Goal: Task Accomplishment & Management: Manage account settings

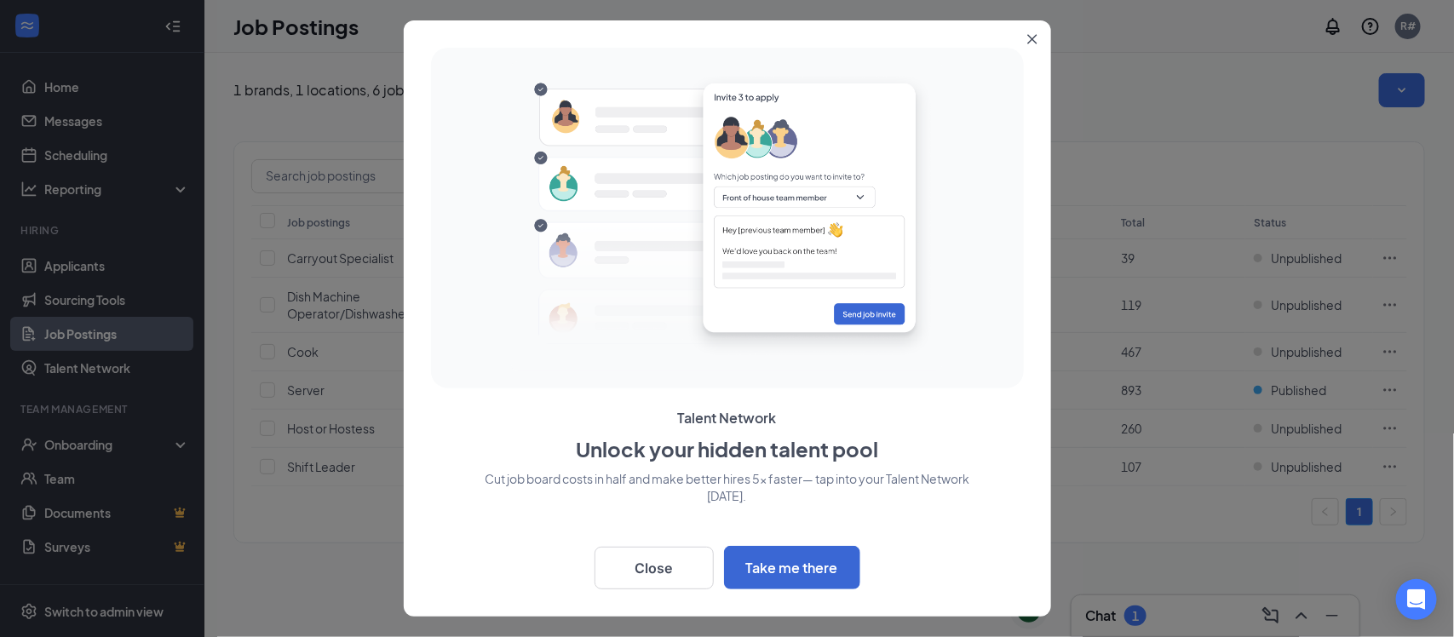
click at [1024, 32] on button "Close" at bounding box center [1035, 35] width 31 height 31
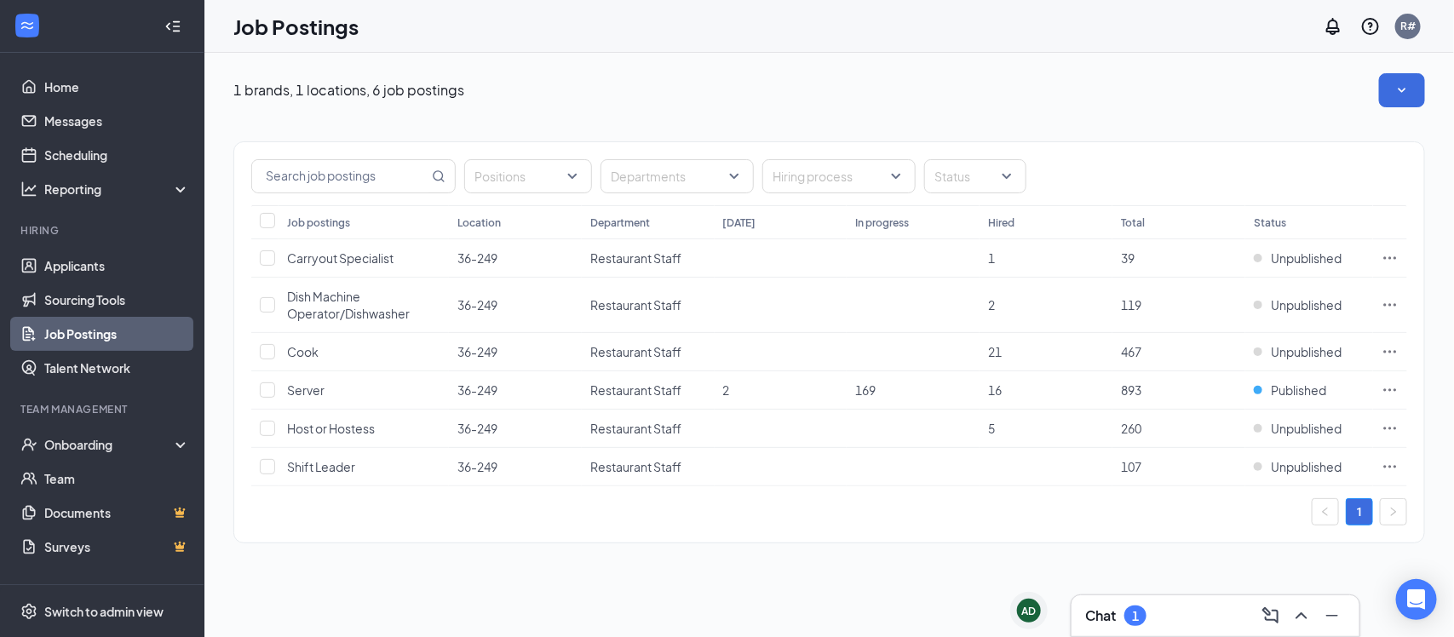
click at [100, 342] on link "Job Postings" at bounding box center [117, 334] width 146 height 34
click at [269, 356] on input "checkbox" at bounding box center [267, 351] width 15 height 15
checkbox input "true"
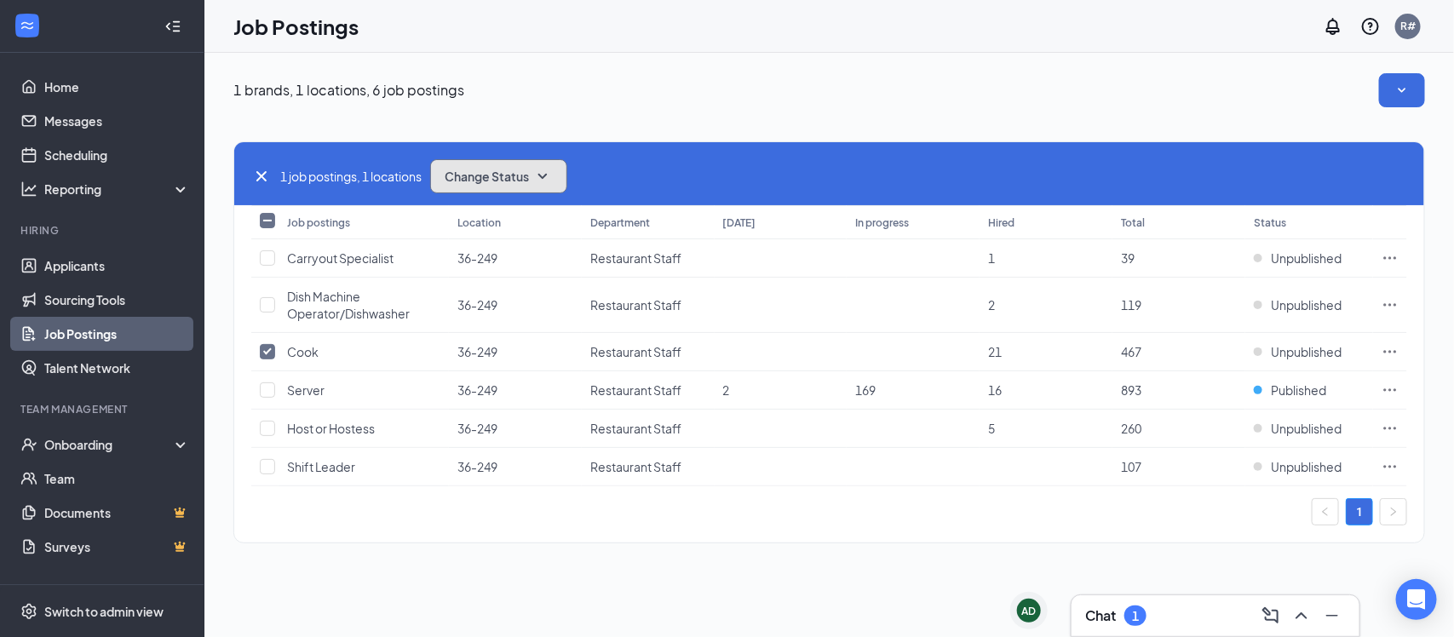
click at [513, 175] on span "Change Status" at bounding box center [487, 176] width 84 height 12
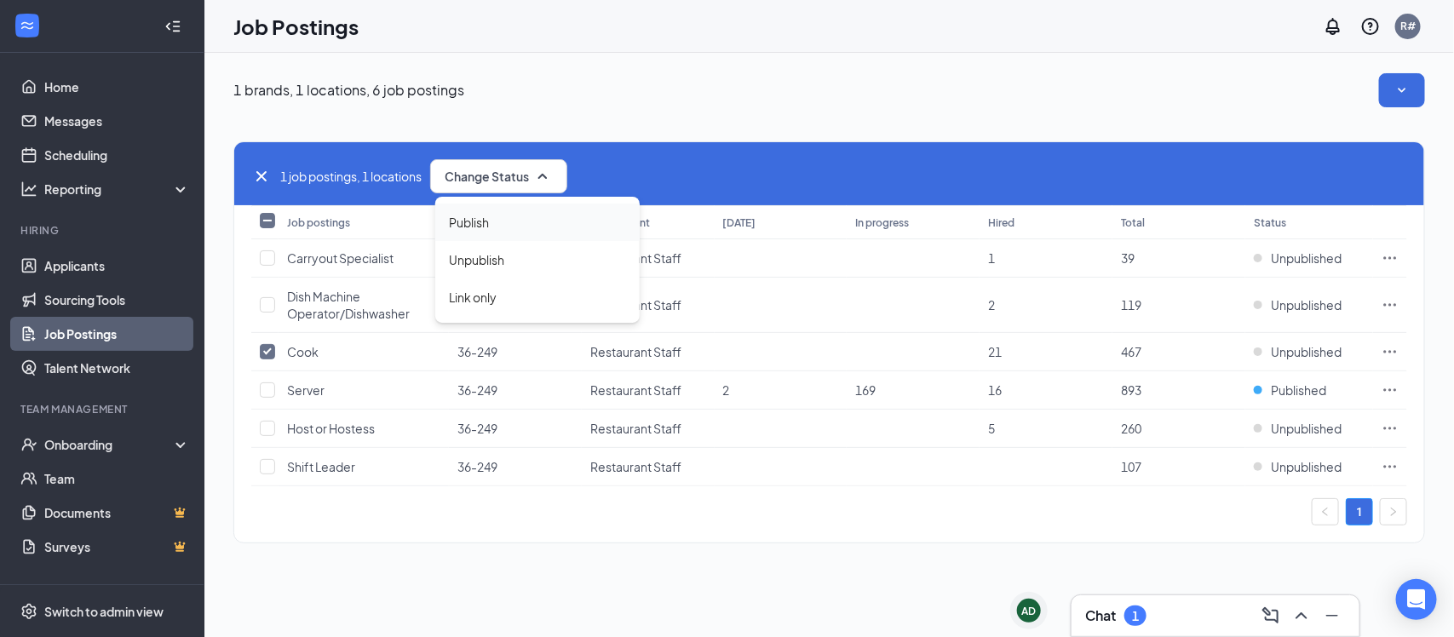
click at [525, 221] on div "Publish" at bounding box center [537, 222] width 204 height 37
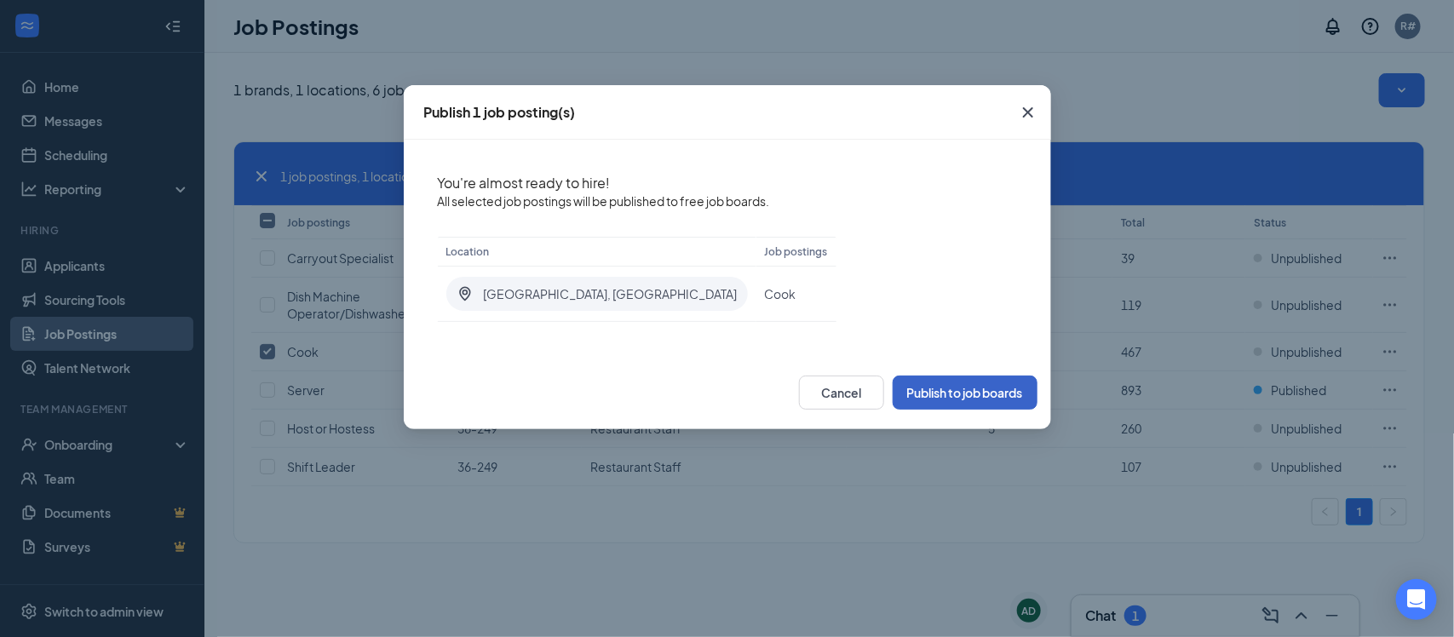
click at [933, 399] on button "Publish to job boards" at bounding box center [964, 393] width 145 height 34
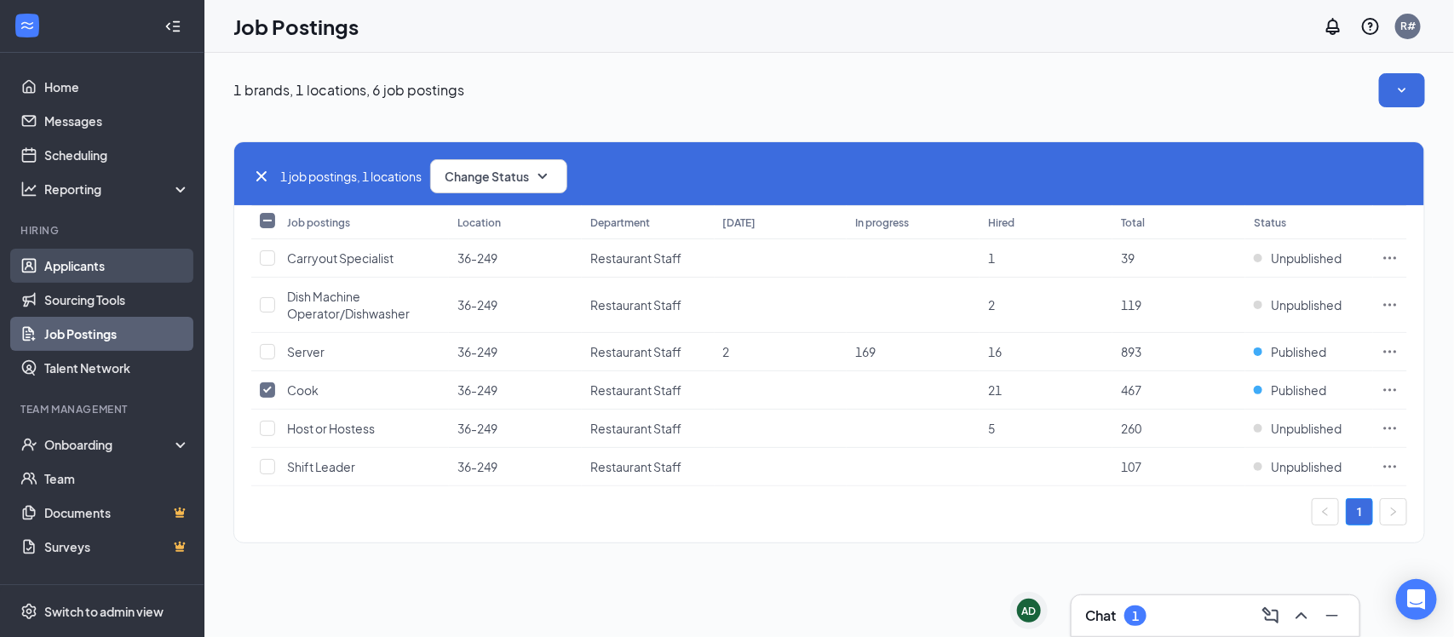
click at [107, 261] on link "Applicants" at bounding box center [117, 266] width 146 height 34
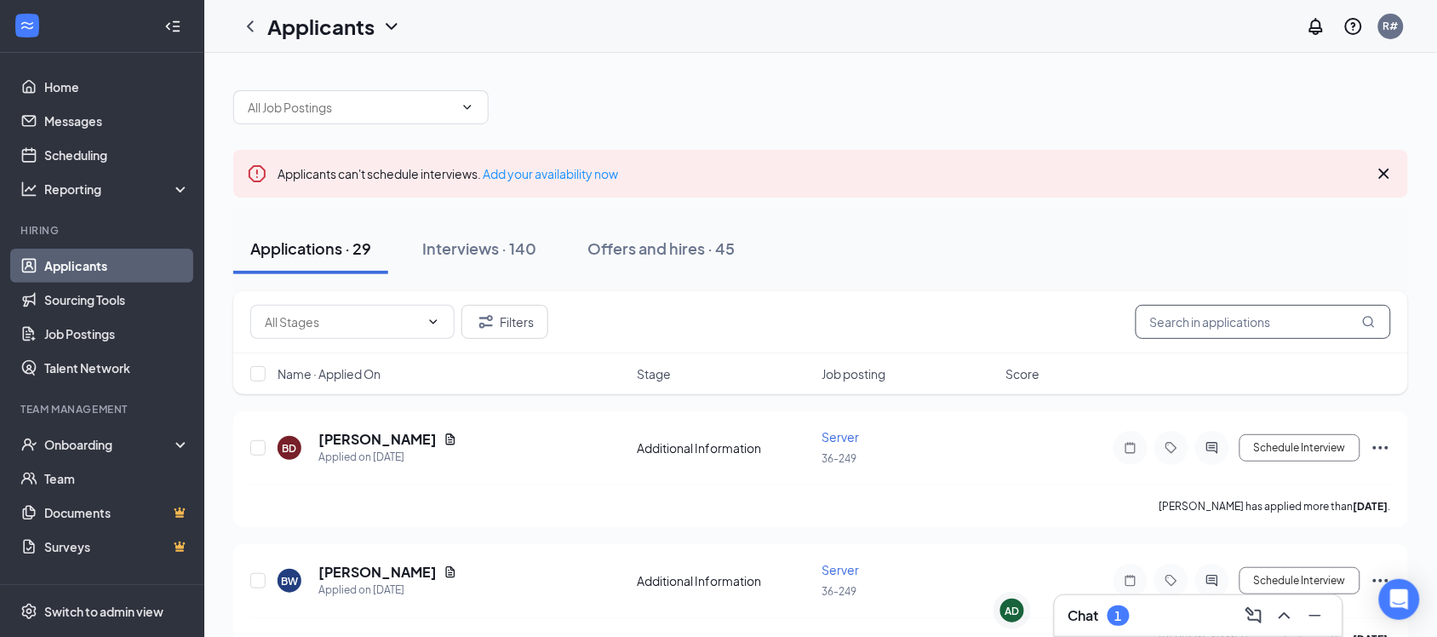
click at [1235, 317] on input "text" at bounding box center [1263, 322] width 255 height 34
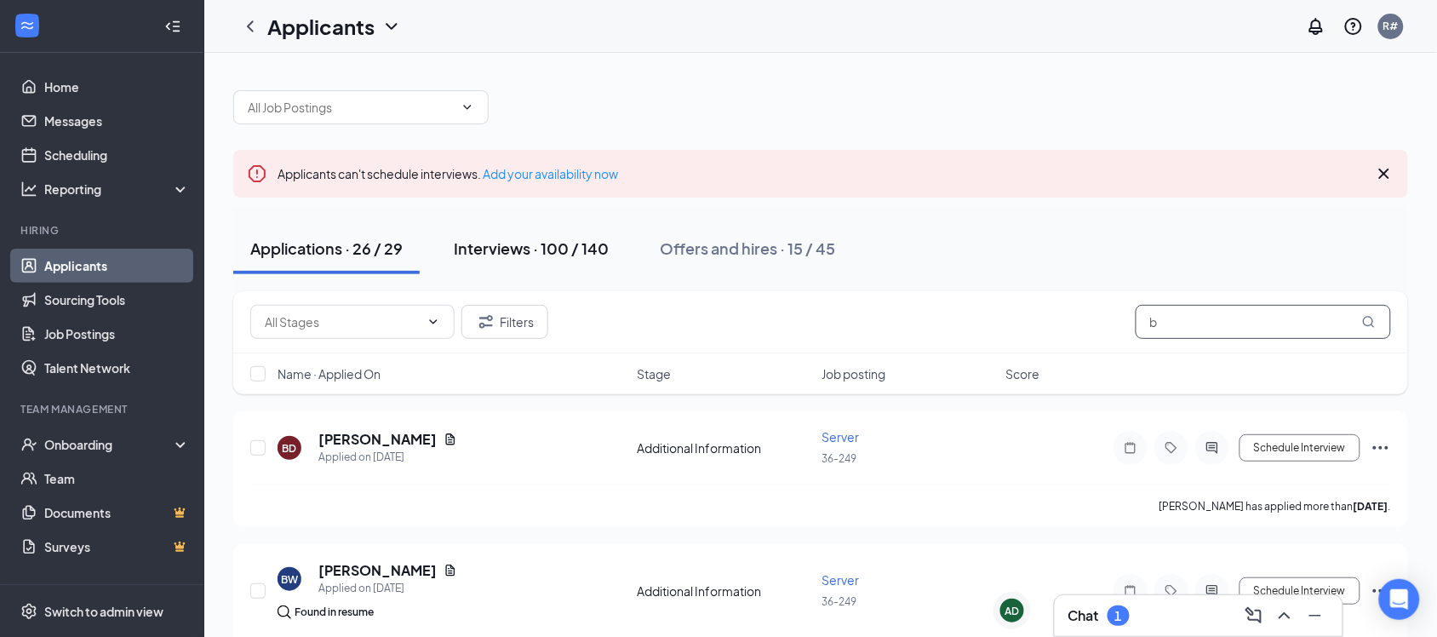
type input "b"
click at [496, 251] on div "Interviews · 100 / 140" at bounding box center [531, 248] width 155 height 21
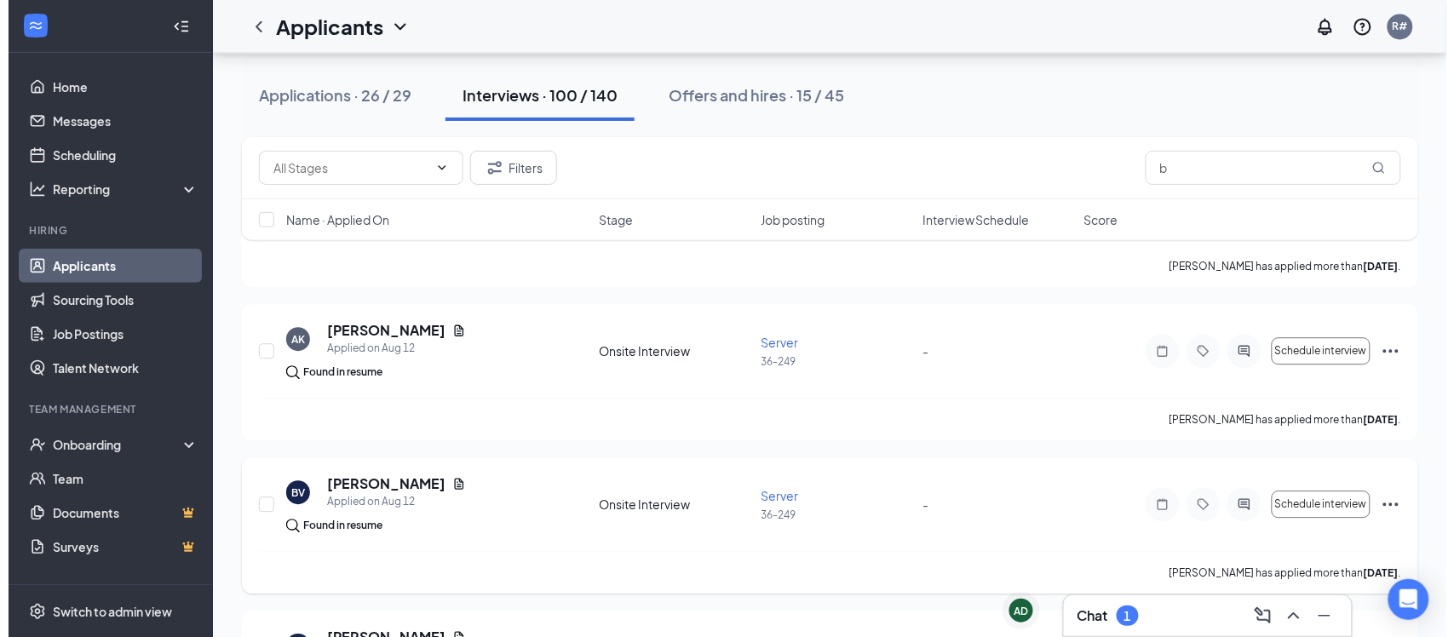
scroll to position [5109, 0]
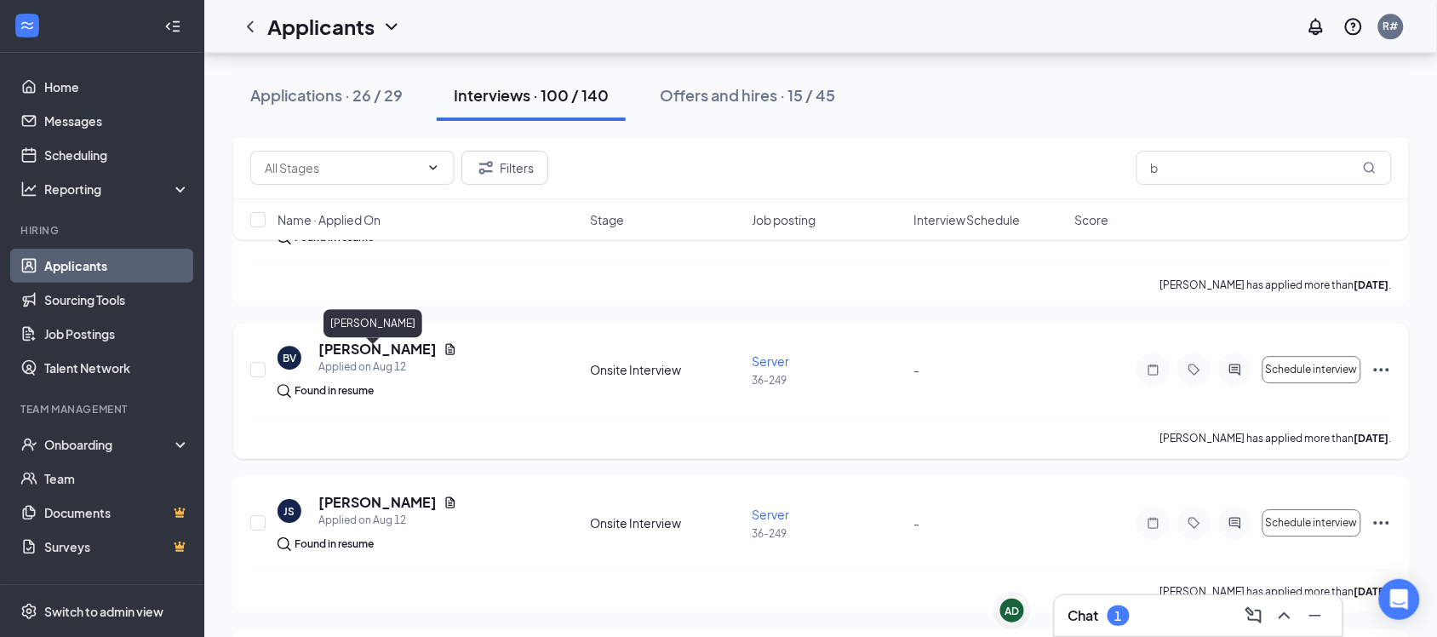
click at [364, 353] on h5 "[PERSON_NAME]" at bounding box center [377, 349] width 118 height 19
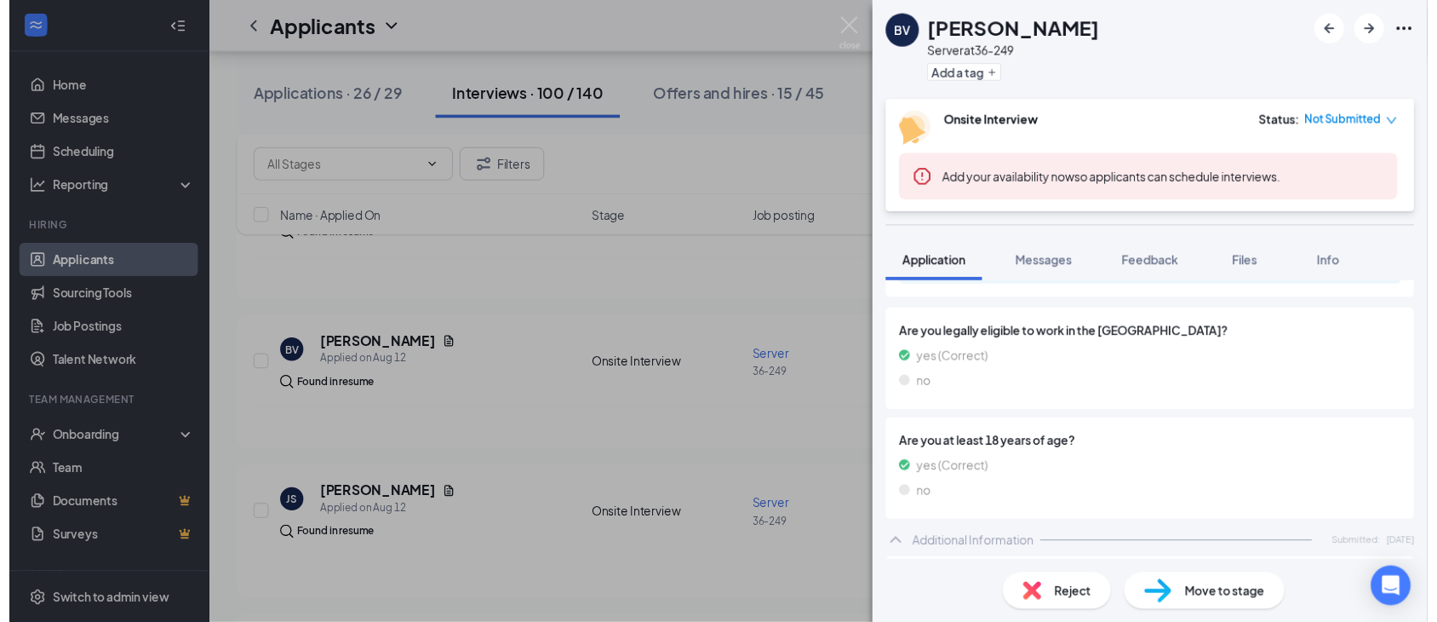
scroll to position [213, 0]
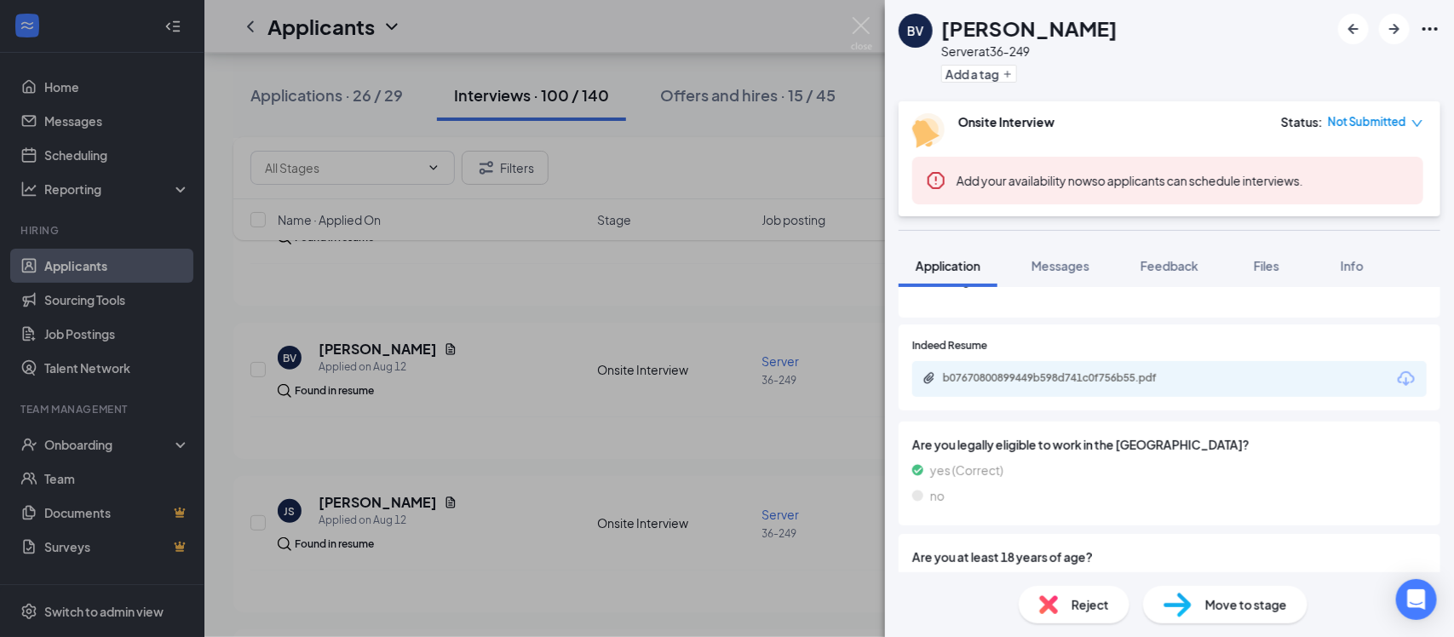
click at [1080, 382] on div "b07670800899449b598d741c0f756b55.pdf" at bounding box center [1062, 378] width 238 height 14
click at [858, 23] on img at bounding box center [861, 33] width 21 height 33
